Goal: Task Accomplishment & Management: Use online tool/utility

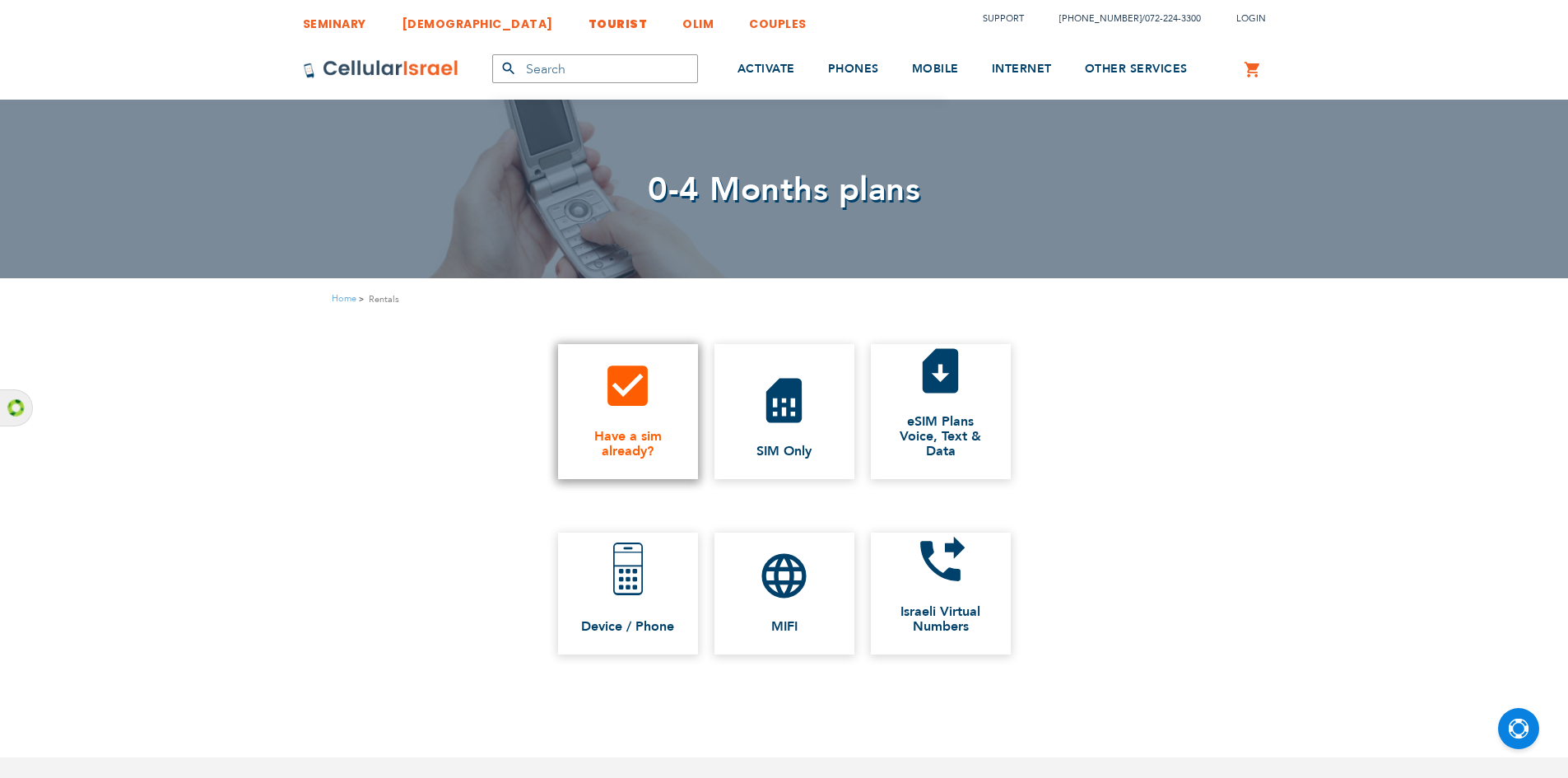
click at [616, 428] on span "Have a sim already?" at bounding box center [627, 443] width 107 height 29
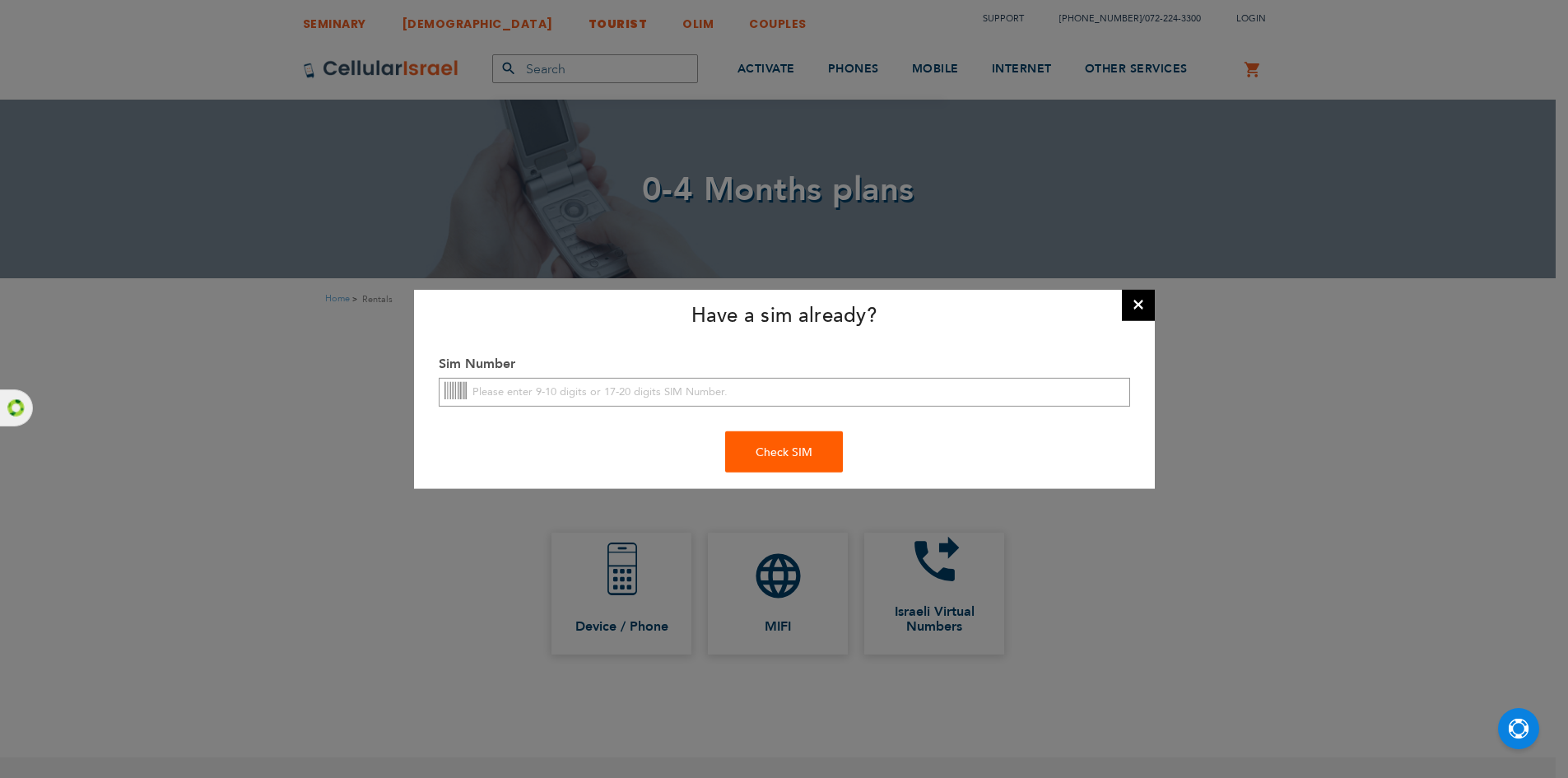
click at [1142, 306] on button "×" at bounding box center [1138, 303] width 33 height 33
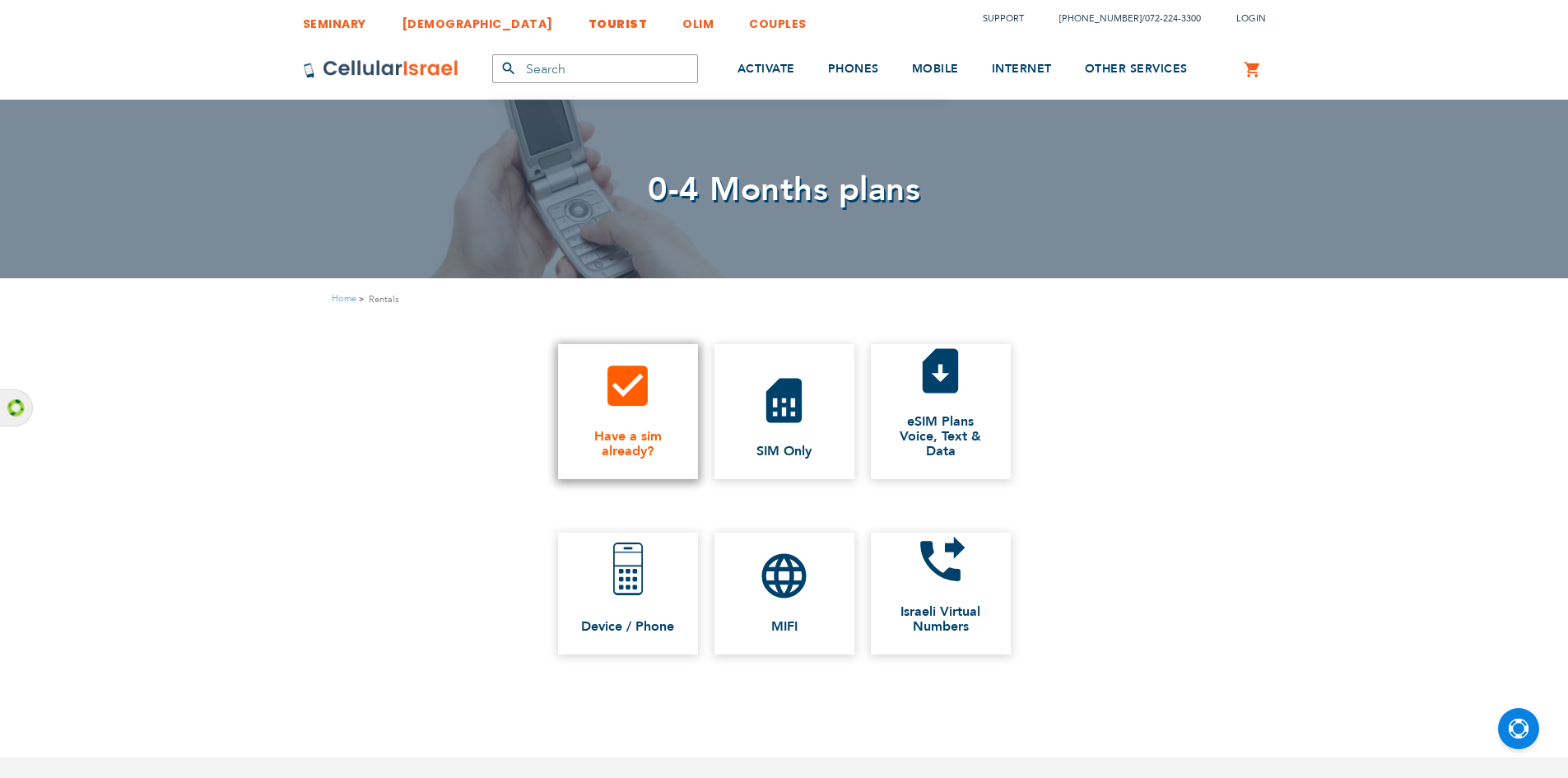
click at [647, 418] on link "check_box Have a sim already?" at bounding box center [627, 412] width 140 height 135
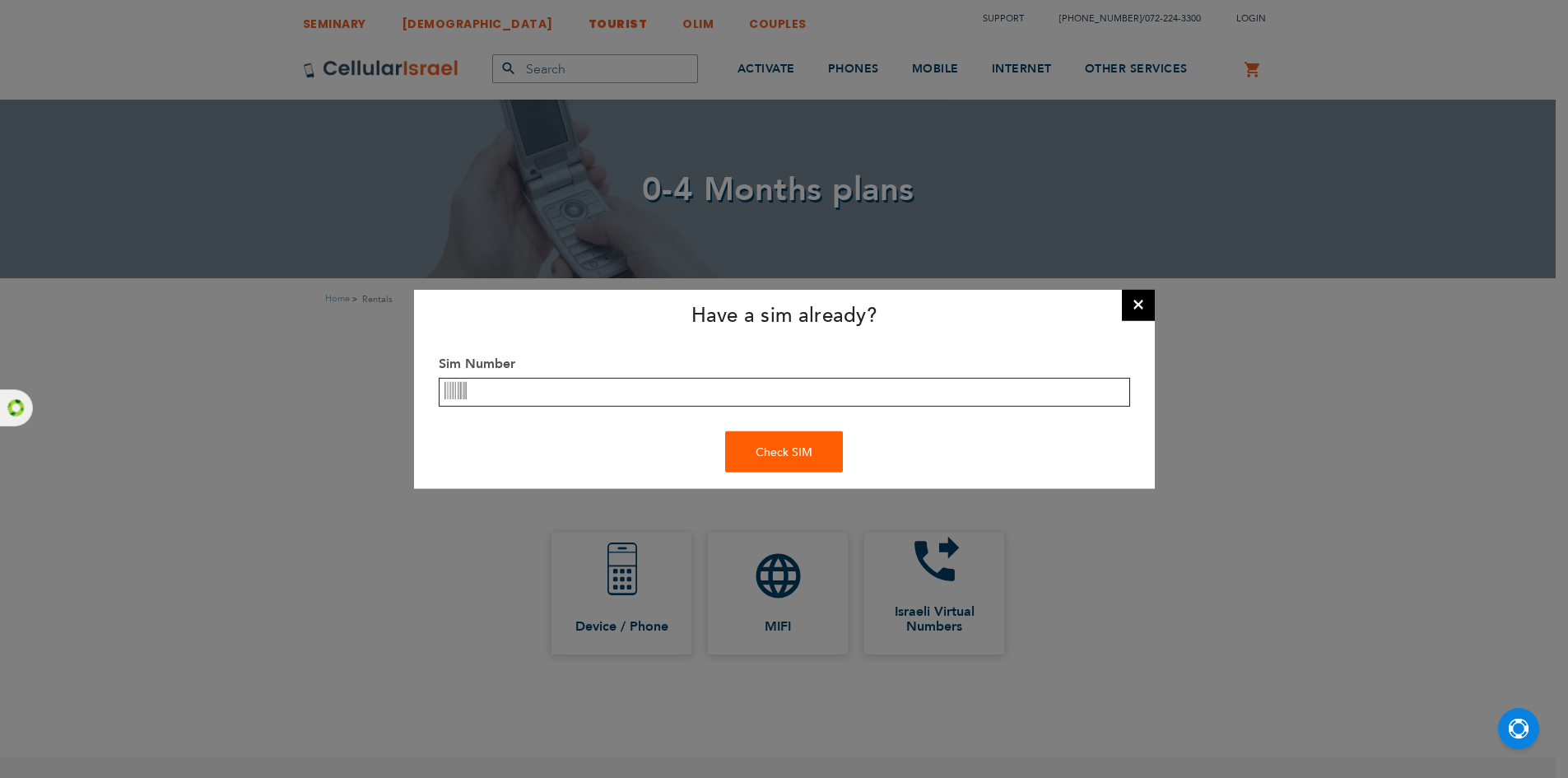
click at [671, 395] on input "text" at bounding box center [784, 393] width 691 height 29
type input "8"
type input "8997213300004177333"
click at [835, 451] on div "Check SIM" at bounding box center [784, 451] width 118 height 41
click at [799, 458] on div "Check SIM" at bounding box center [784, 451] width 118 height 41
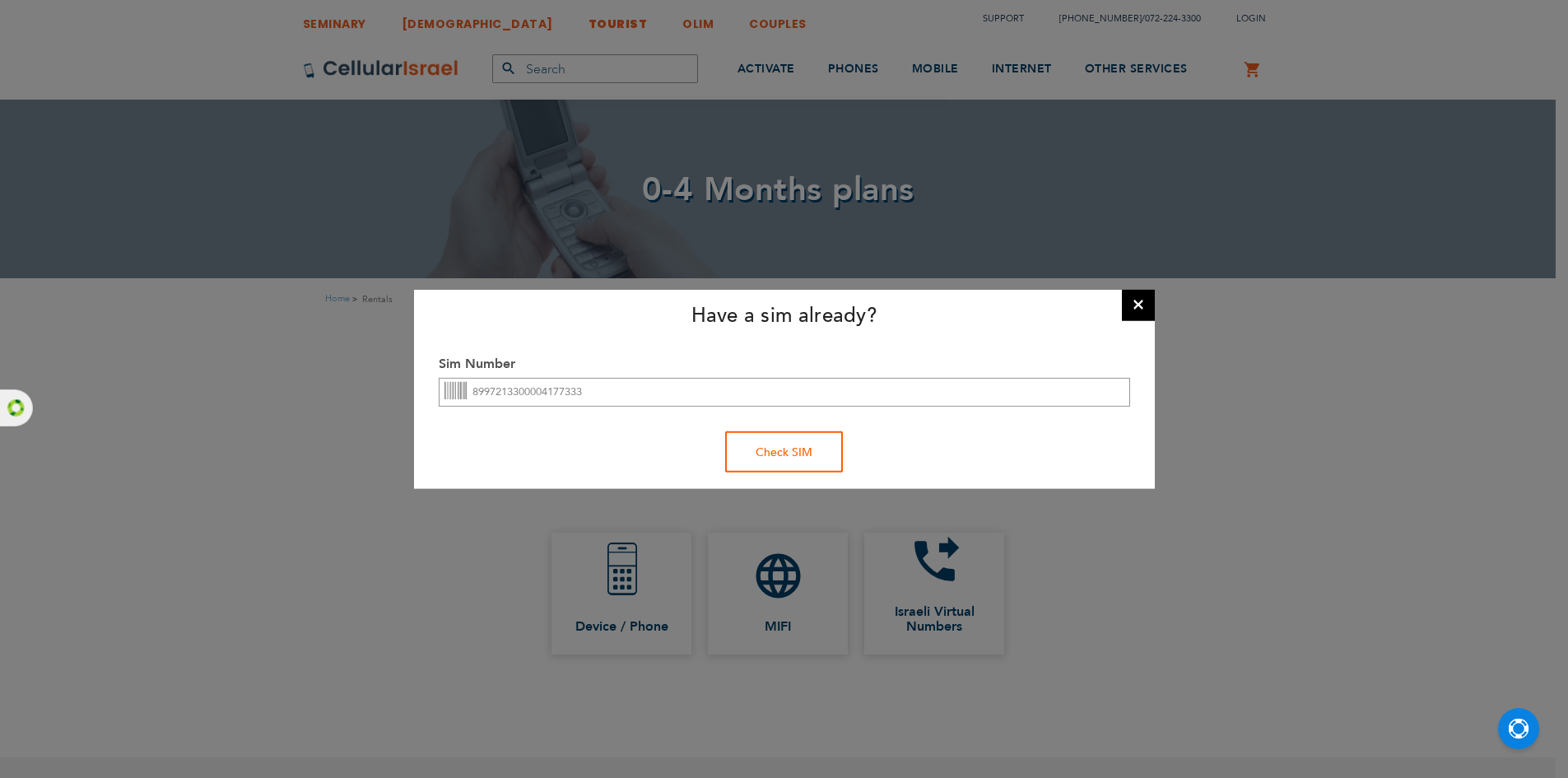
click at [792, 461] on div "Check SIM" at bounding box center [784, 451] width 118 height 41
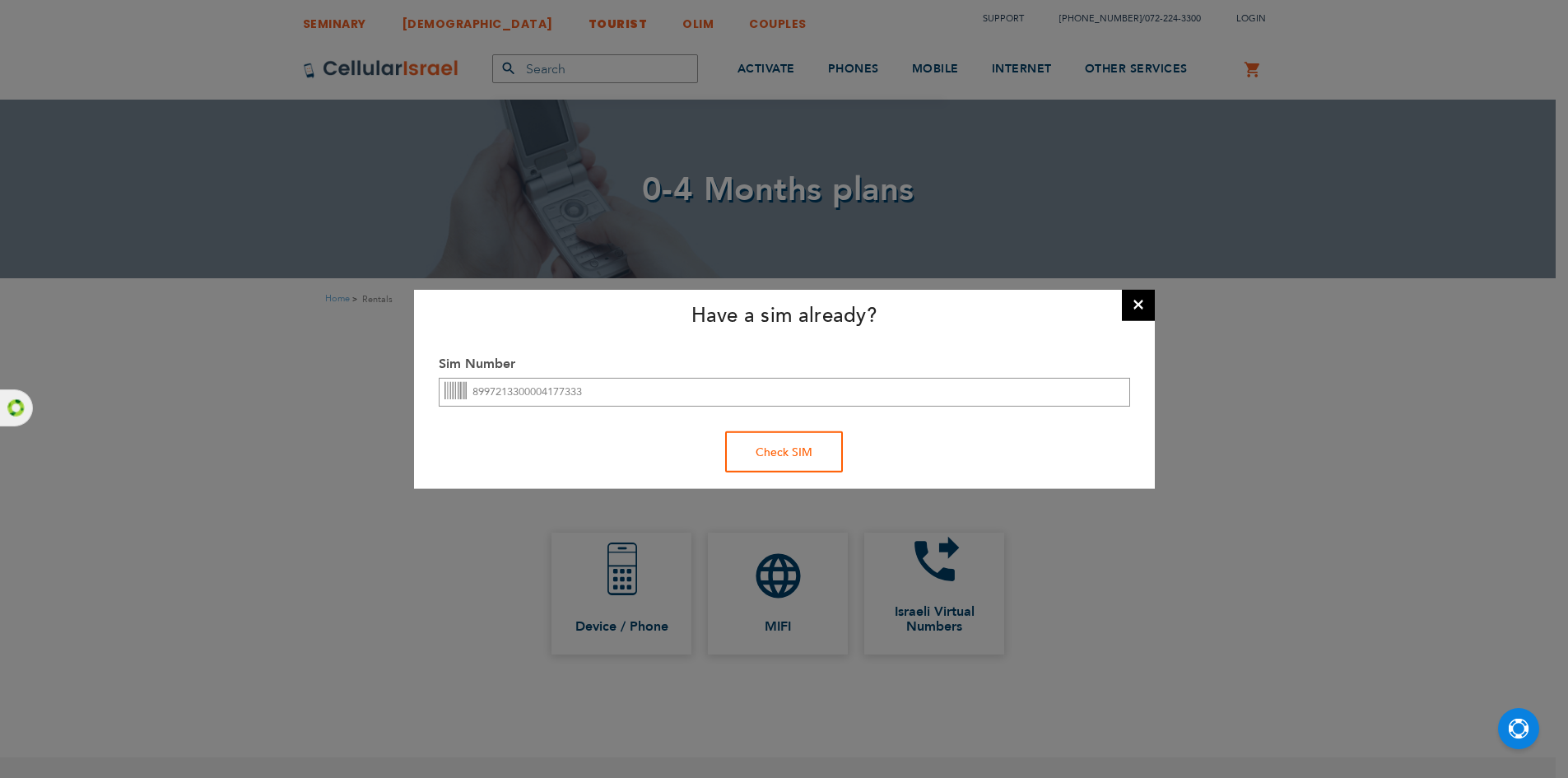
click at [792, 461] on div "Check SIM" at bounding box center [784, 451] width 118 height 41
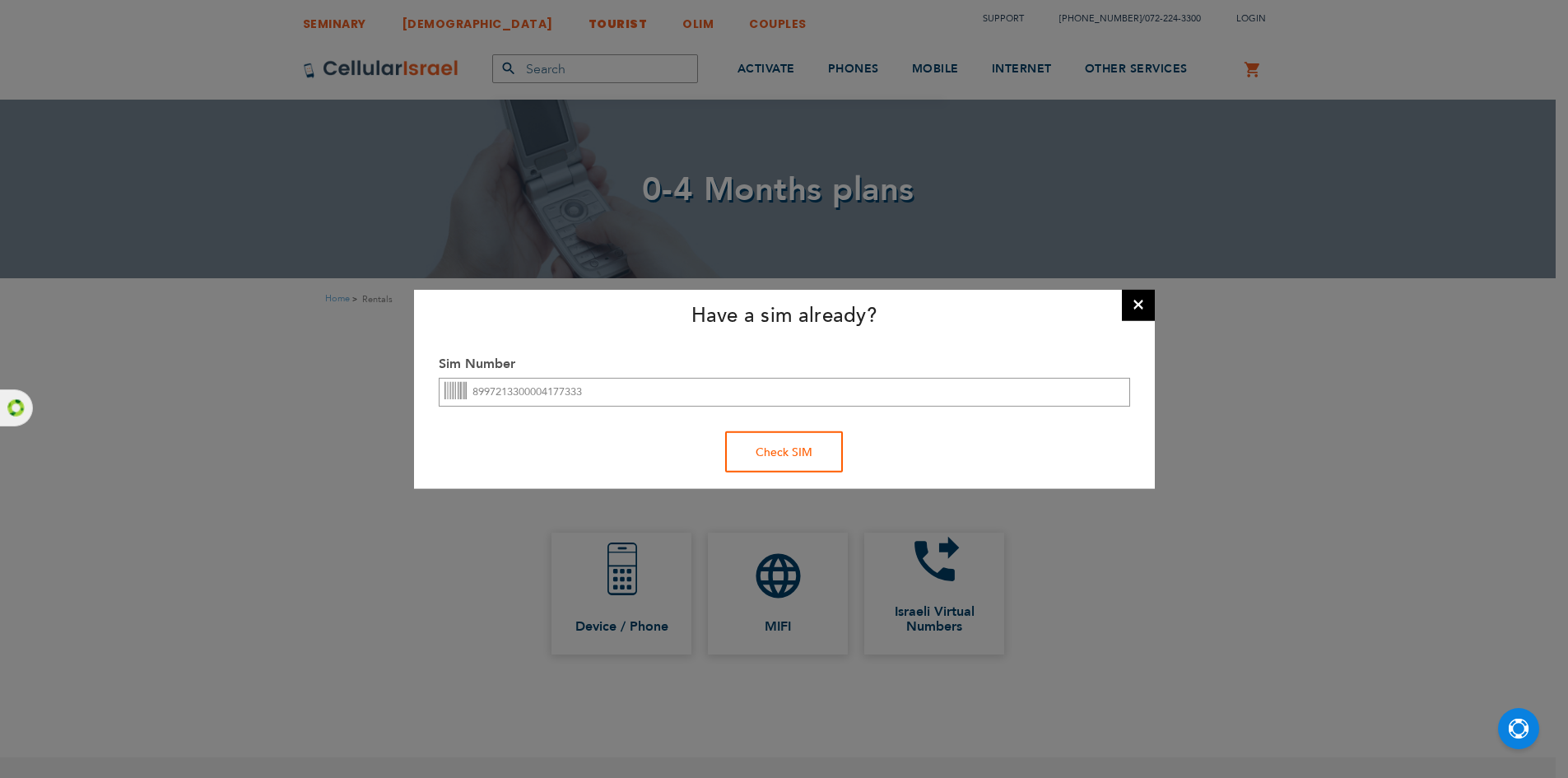
click at [792, 461] on div "Check SIM" at bounding box center [784, 451] width 118 height 41
click at [792, 460] on div "Check SIM" at bounding box center [784, 451] width 118 height 41
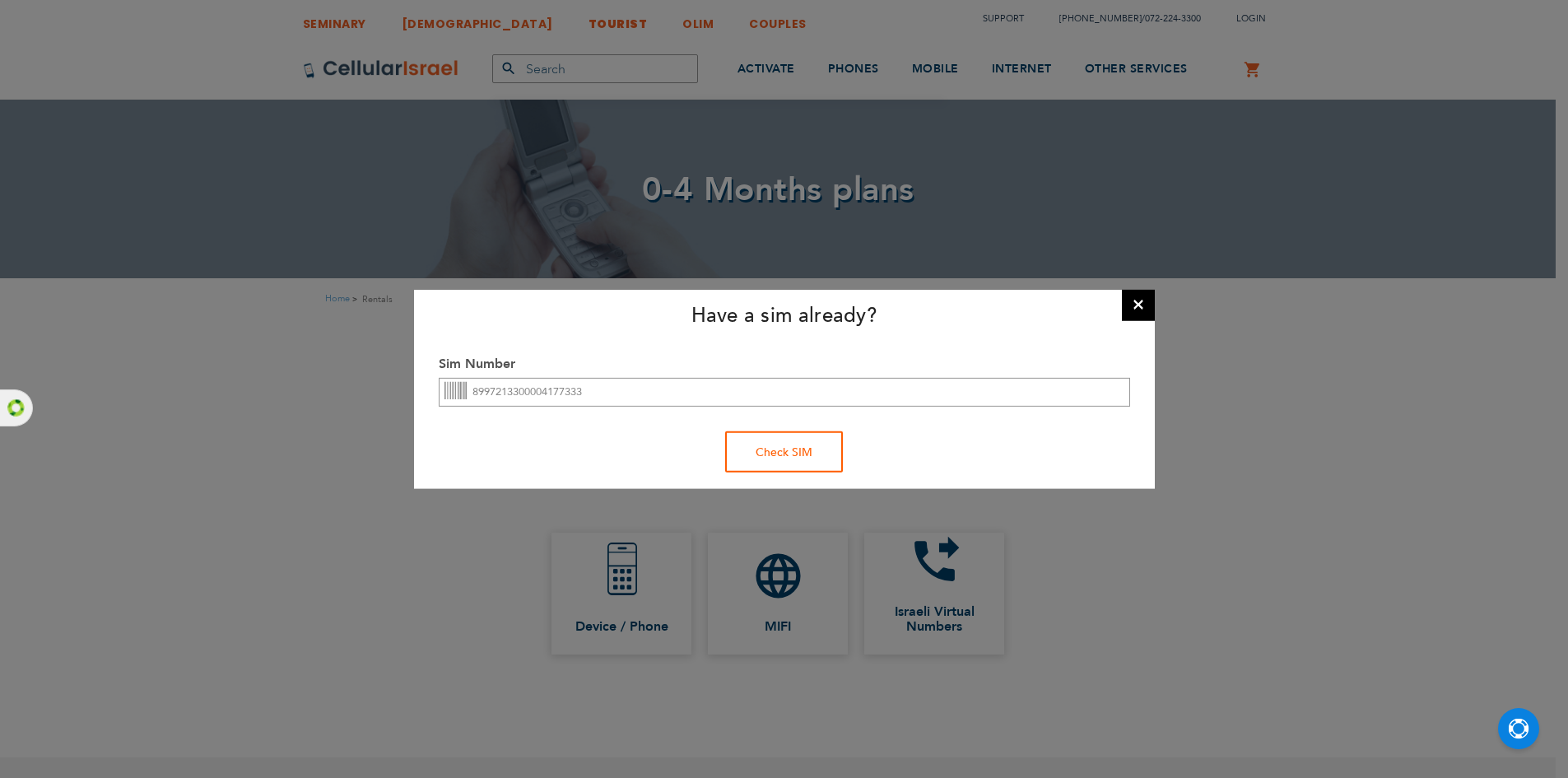
click at [792, 460] on div "Check SIM" at bounding box center [784, 451] width 118 height 41
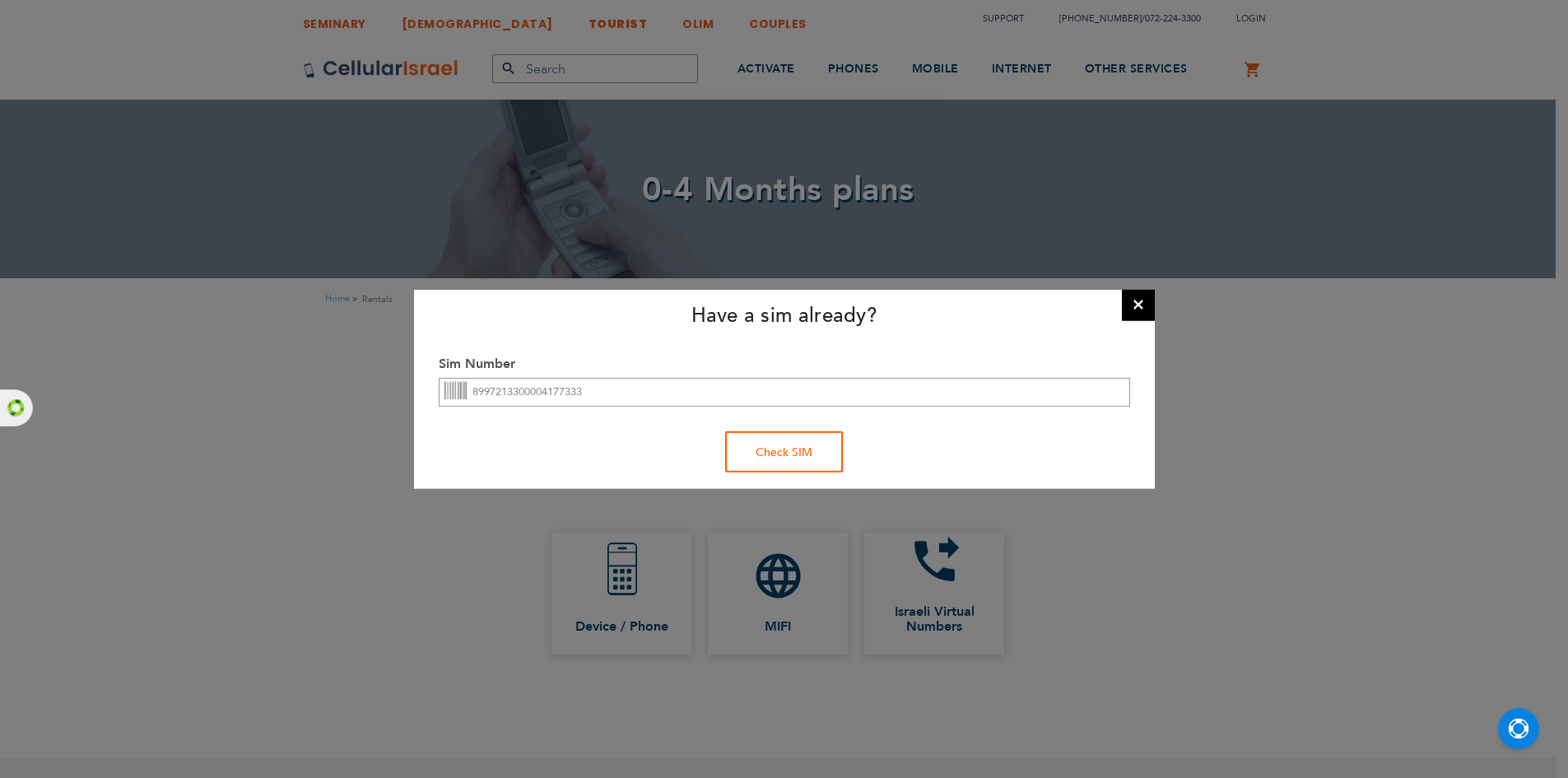
click at [792, 460] on div "Check SIM" at bounding box center [784, 451] width 118 height 41
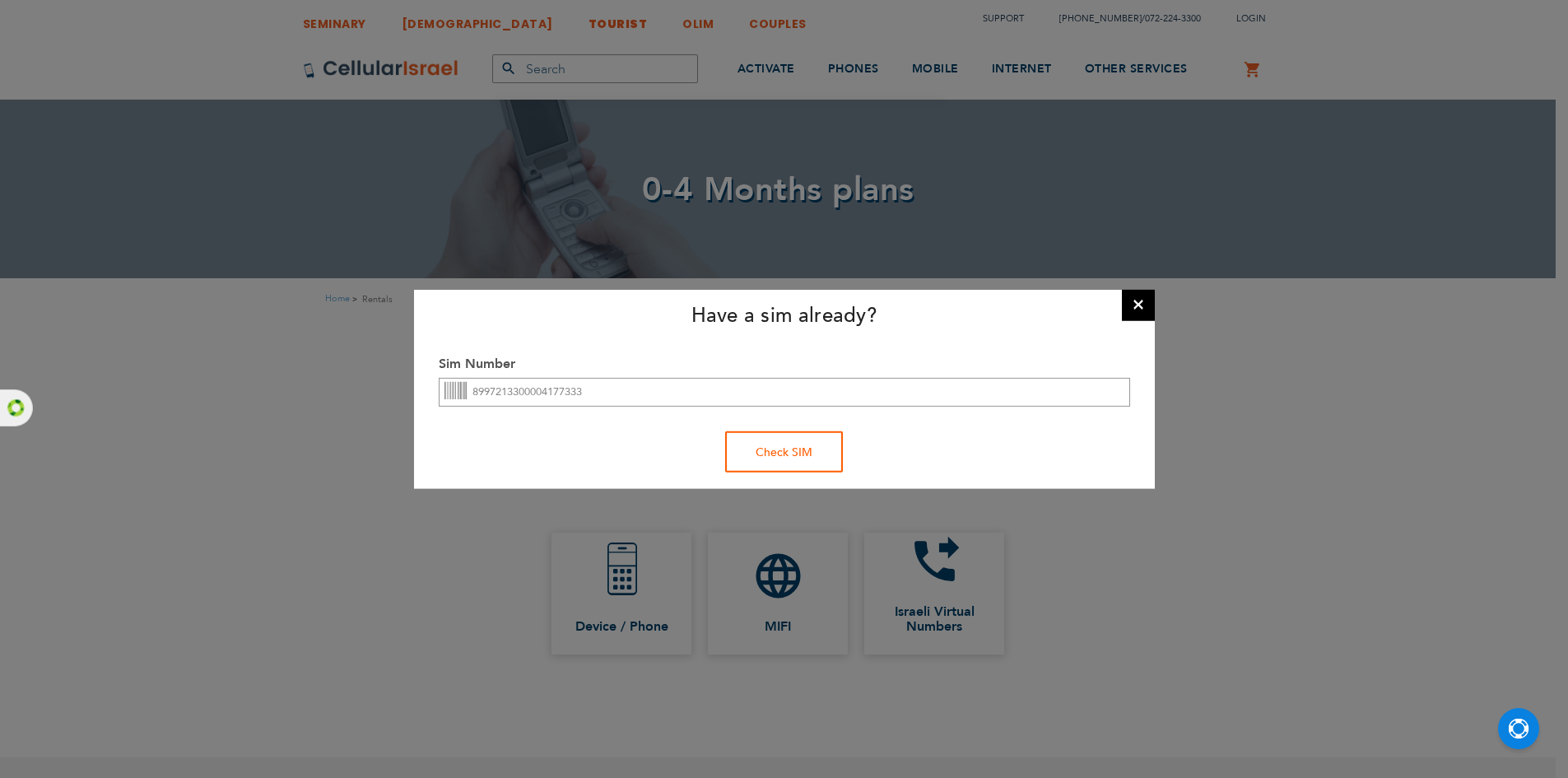
click at [792, 460] on div "Check SIM" at bounding box center [784, 451] width 118 height 41
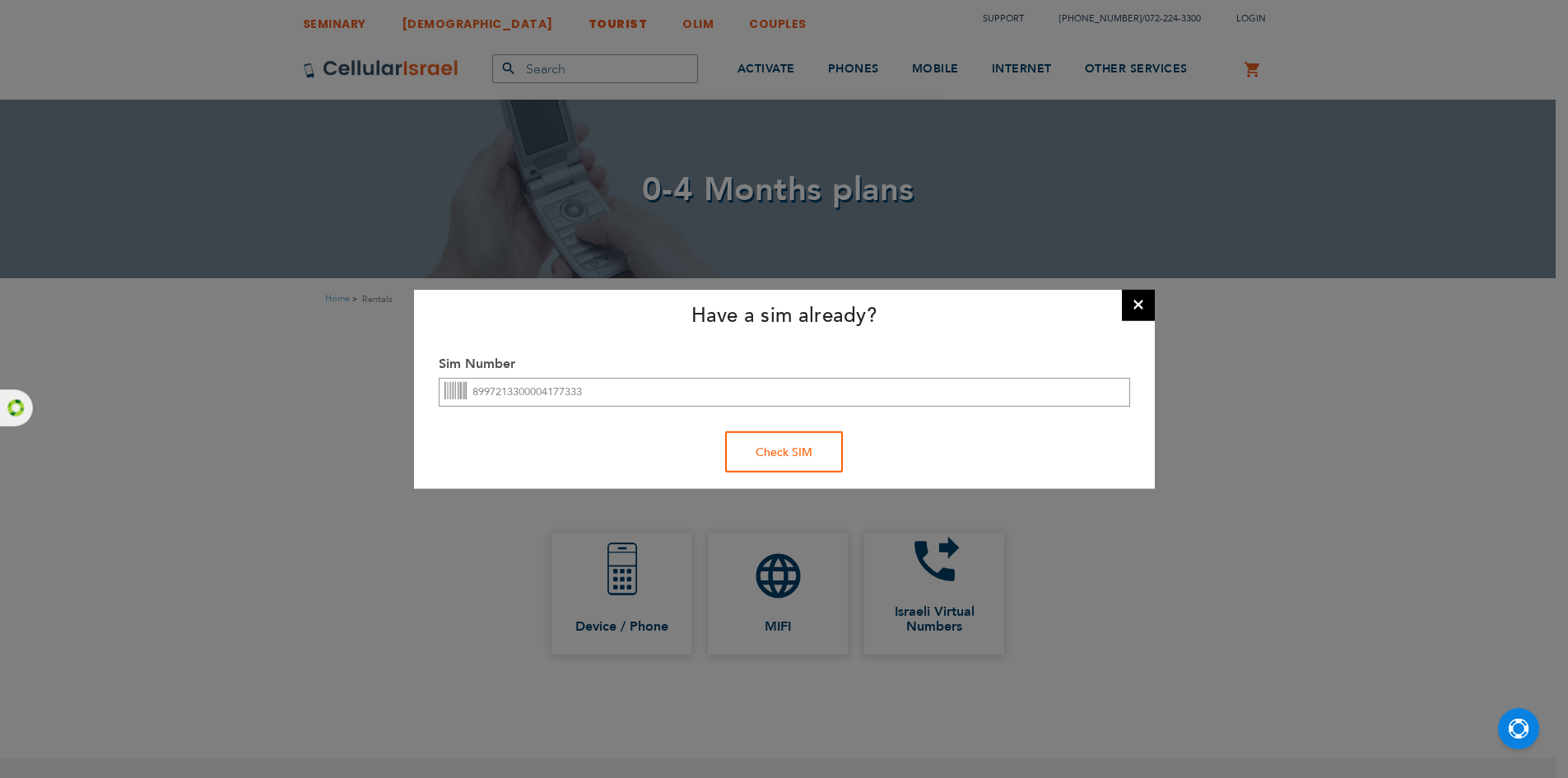
click at [792, 460] on div "Check SIM" at bounding box center [784, 451] width 118 height 41
click at [1131, 304] on button "×" at bounding box center [1138, 303] width 33 height 33
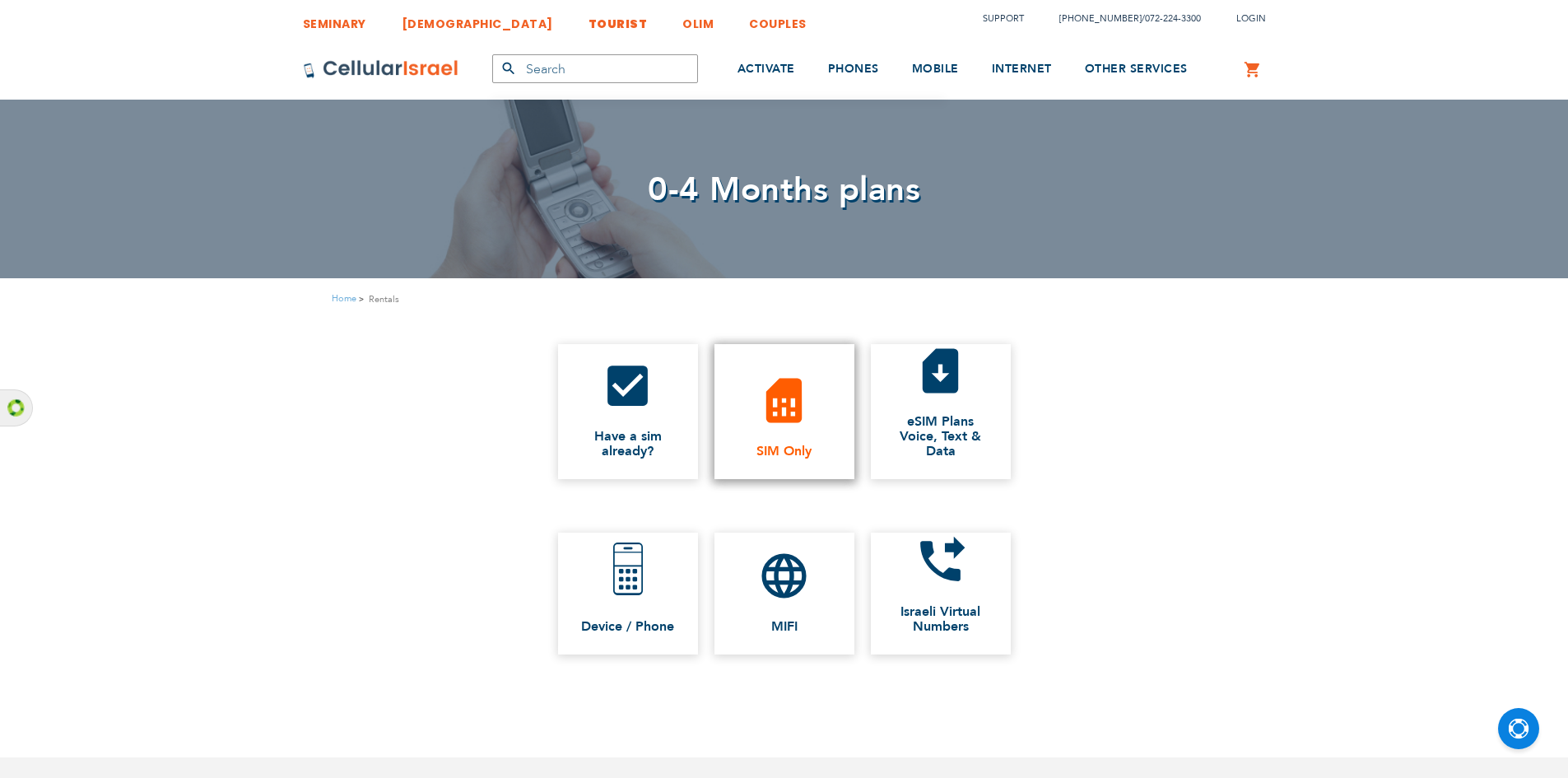
click at [809, 429] on link "sim_card SIM Only" at bounding box center [784, 412] width 140 height 135
